Goal: Information Seeking & Learning: Learn about a topic

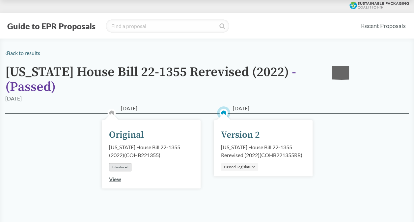
click at [117, 180] on link "View" at bounding box center [115, 179] width 12 height 6
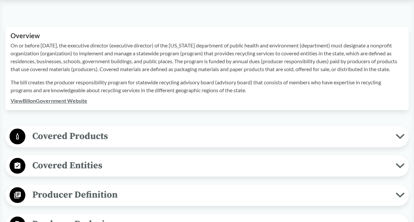
scroll to position [207, 0]
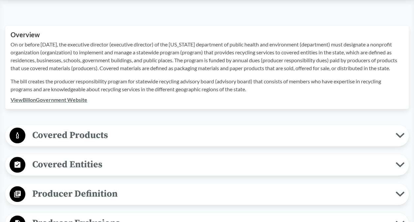
click at [399, 138] on icon at bounding box center [399, 135] width 9 height 5
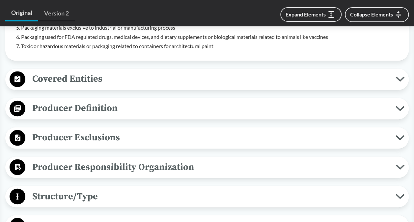
scroll to position [459, 0]
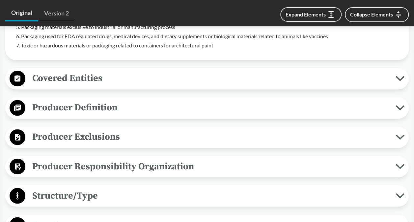
click at [400, 110] on icon at bounding box center [399, 107] width 9 height 5
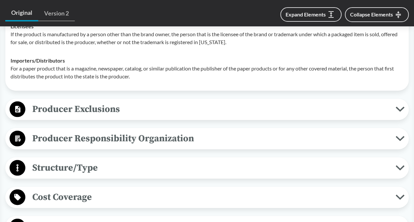
scroll to position [598, 0]
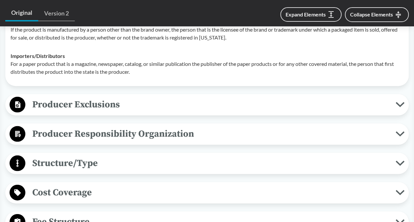
click at [399, 113] on button "Producer Exclusions" at bounding box center [207, 104] width 399 height 17
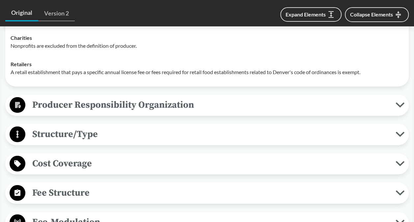
scroll to position [744, 0]
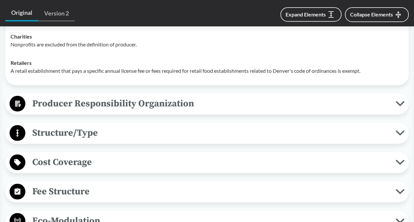
click at [399, 105] on icon at bounding box center [399, 103] width 7 height 3
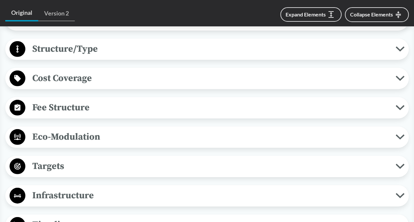
scroll to position [949, 0]
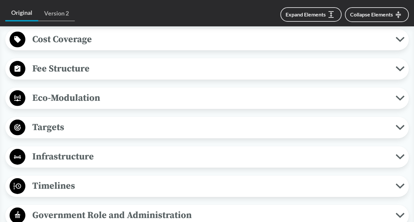
click at [397, 101] on icon at bounding box center [399, 97] width 9 height 5
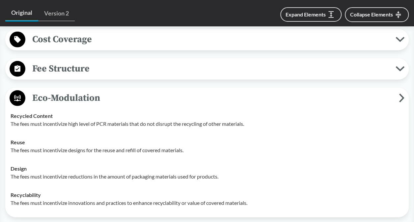
click at [402, 101] on icon at bounding box center [401, 97] width 3 height 7
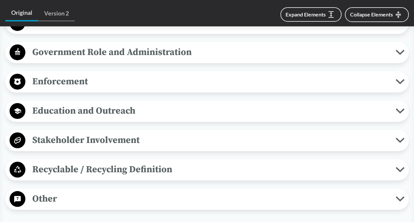
scroll to position [1148, 0]
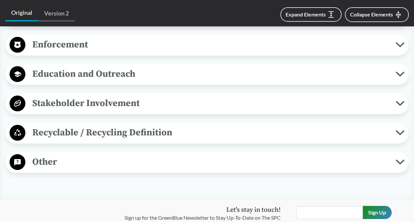
click at [398, 134] on icon at bounding box center [399, 132] width 7 height 3
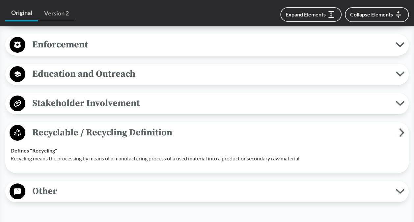
click at [399, 137] on icon at bounding box center [402, 132] width 6 height 9
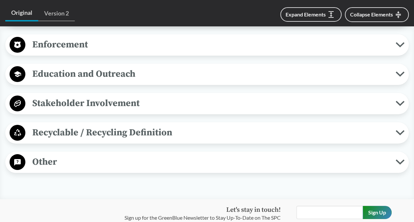
click at [400, 164] on button "Other" at bounding box center [207, 162] width 399 height 17
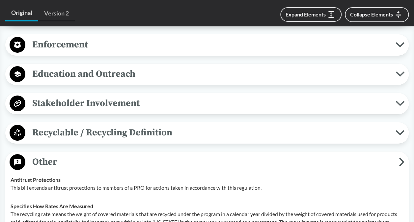
click at [401, 166] on icon at bounding box center [402, 161] width 6 height 9
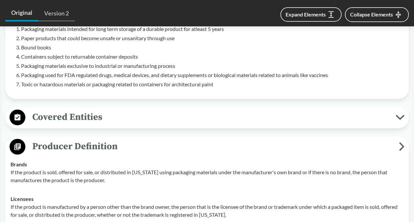
scroll to position [420, 0]
click at [398, 119] on icon at bounding box center [399, 117] width 7 height 3
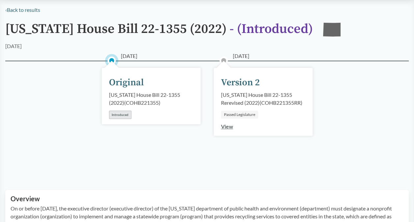
scroll to position [0, 0]
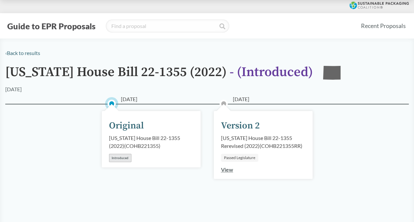
click at [231, 168] on link "View" at bounding box center [227, 169] width 12 height 6
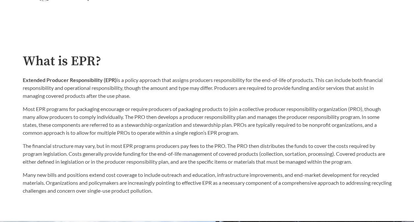
scroll to position [294, 0]
